Goal: Navigation & Orientation: Find specific page/section

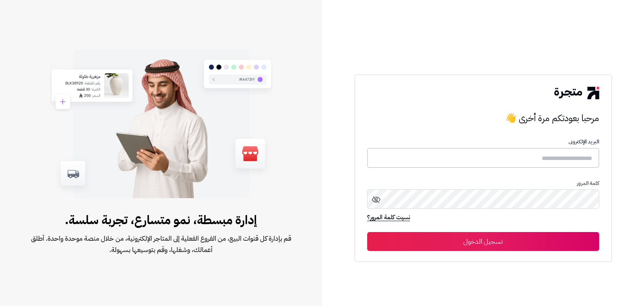
click at [574, 155] on input "text" at bounding box center [483, 158] width 232 height 20
type input "**********"
click at [482, 238] on button "تسجيل الدخول" at bounding box center [483, 241] width 232 height 19
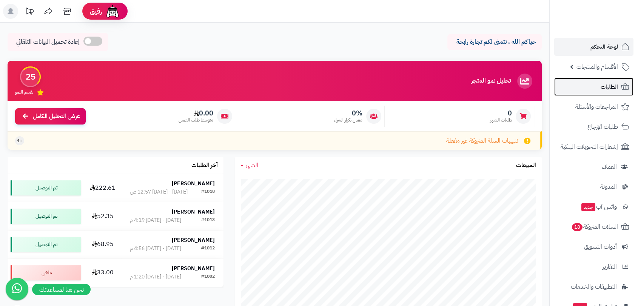
click at [601, 85] on span "الطلبات" at bounding box center [609, 87] width 17 height 11
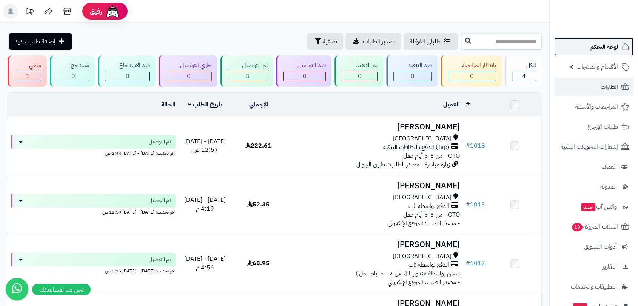
click at [599, 46] on span "لوحة التحكم" at bounding box center [604, 47] width 28 height 11
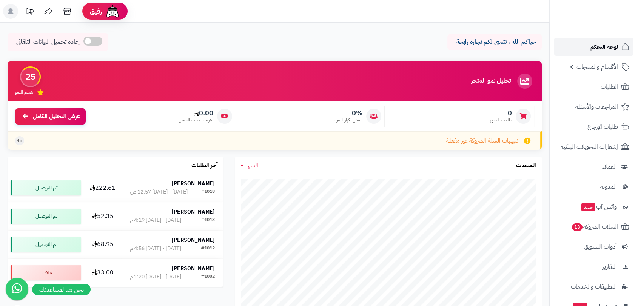
click at [600, 43] on span "لوحة التحكم" at bounding box center [604, 47] width 28 height 11
